Goal: Find specific page/section: Find specific page/section

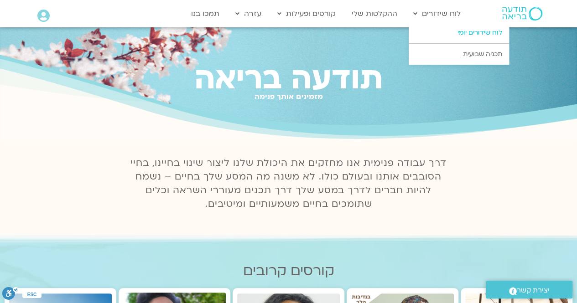
click at [367, 32] on link "לוח שידורים יומי" at bounding box center [459, 32] width 100 height 21
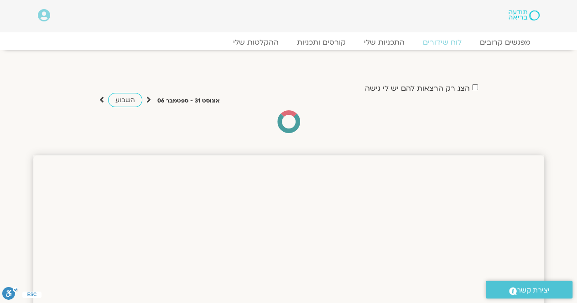
drag, startPoint x: 578, startPoint y: 41, endPoint x: 579, endPoint y: 31, distance: 9.8
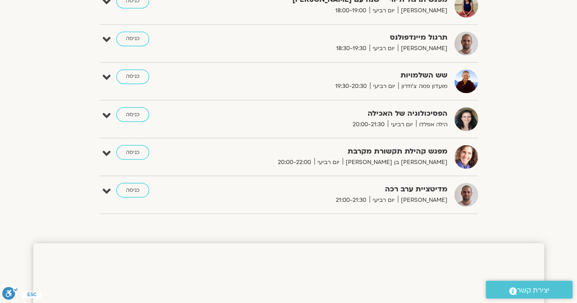
scroll to position [758, 0]
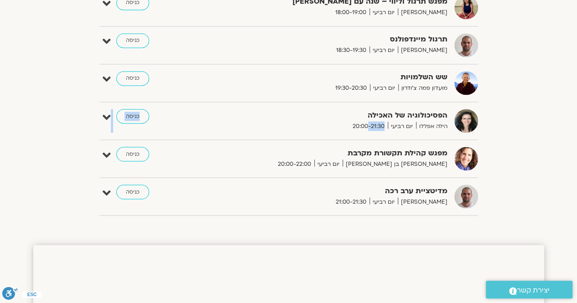
drag, startPoint x: 368, startPoint y: 127, endPoint x: 201, endPoint y: 138, distance: 167.4
click at [131, 113] on link "כניסה" at bounding box center [132, 116] width 33 height 15
